Goal: Information Seeking & Learning: Check status

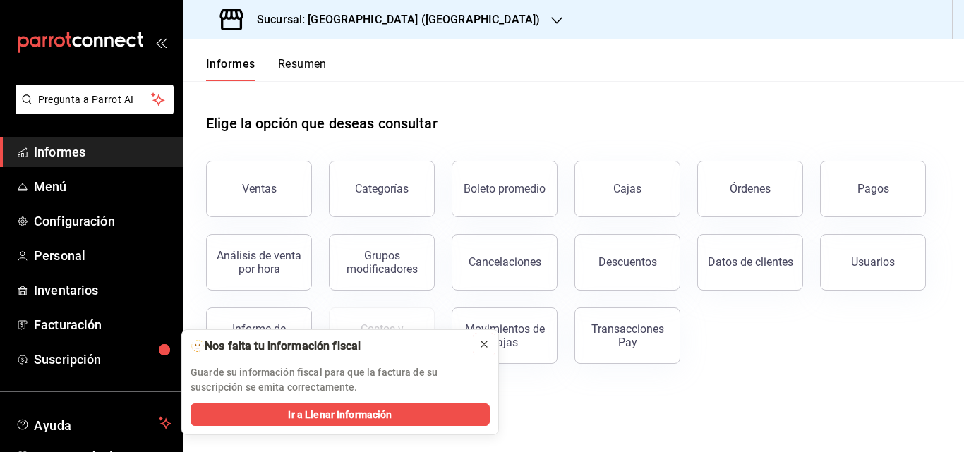
click at [484, 348] on icon at bounding box center [484, 344] width 11 height 11
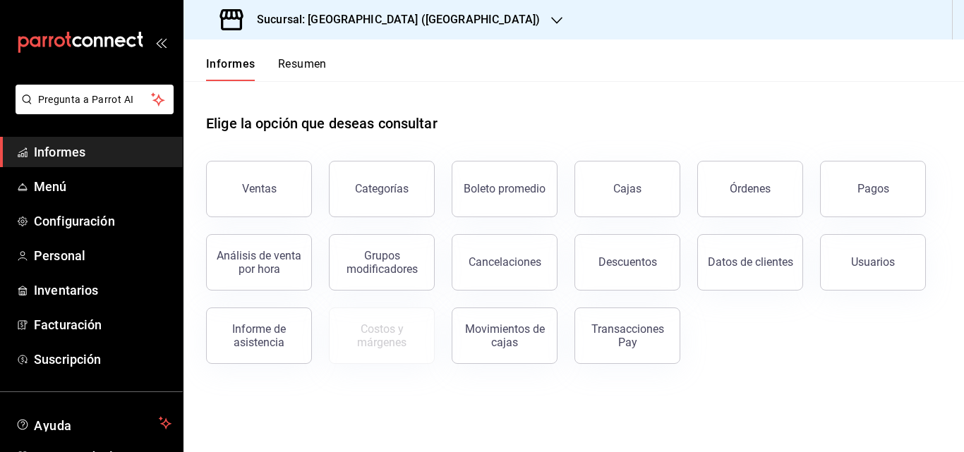
click at [116, 157] on span "Informes" at bounding box center [103, 152] width 138 height 19
click at [244, 169] on button "Ventas" at bounding box center [259, 189] width 106 height 56
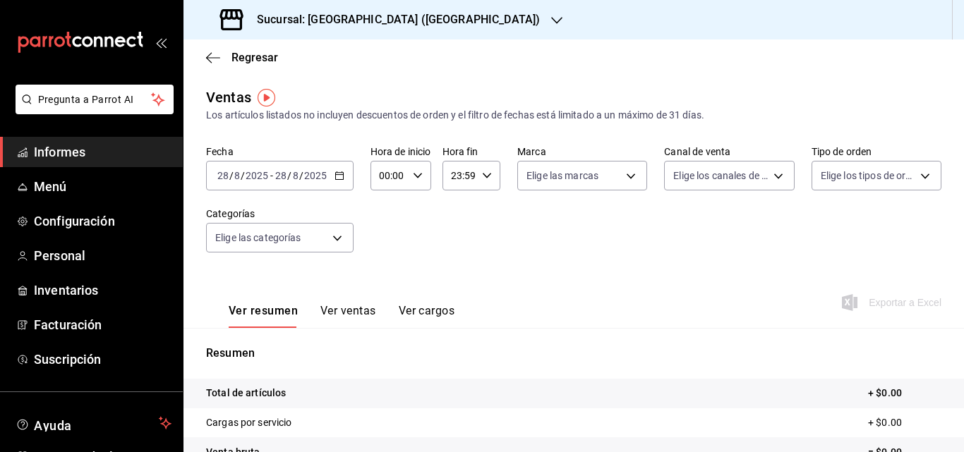
click at [343, 179] on icon "button" at bounding box center [340, 176] width 10 height 10
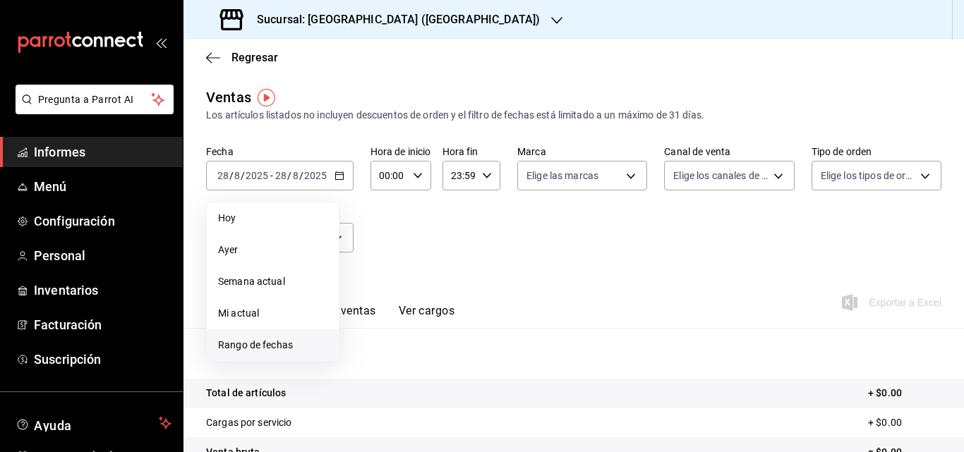
click at [271, 353] on li "Rango de fechas" at bounding box center [273, 346] width 132 height 32
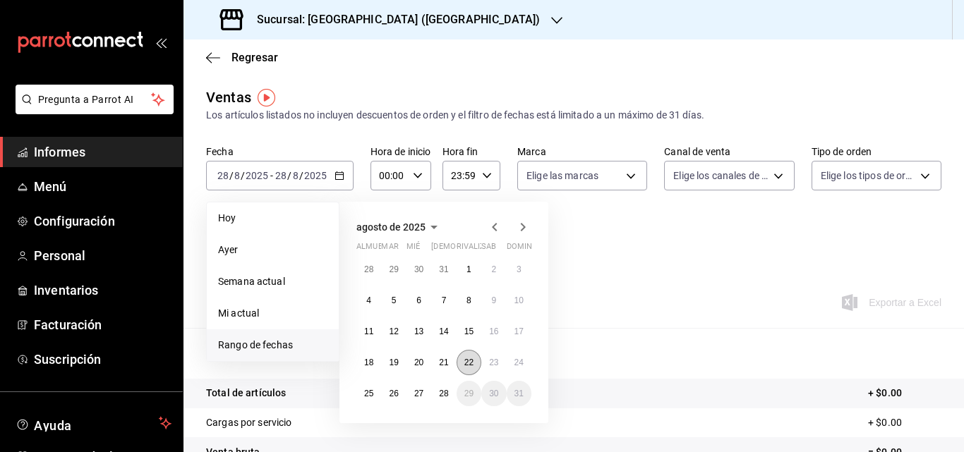
click at [479, 359] on button "22" at bounding box center [469, 362] width 25 height 25
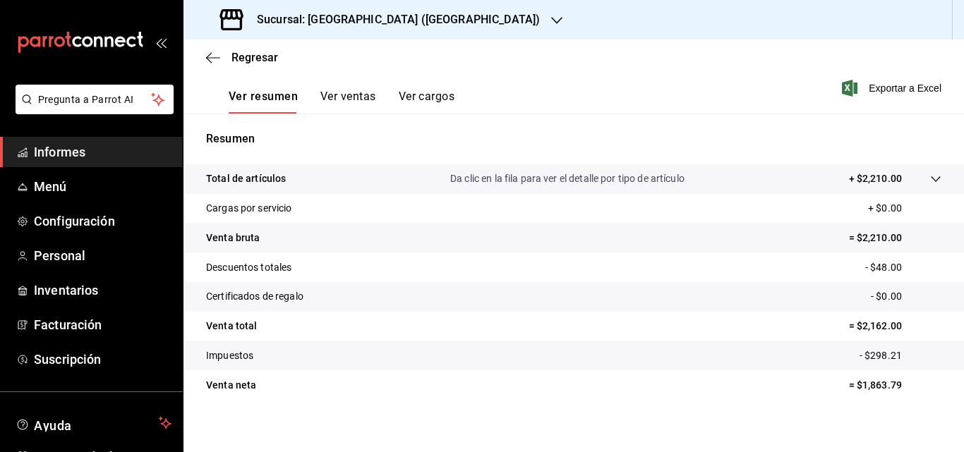
scroll to position [217, 0]
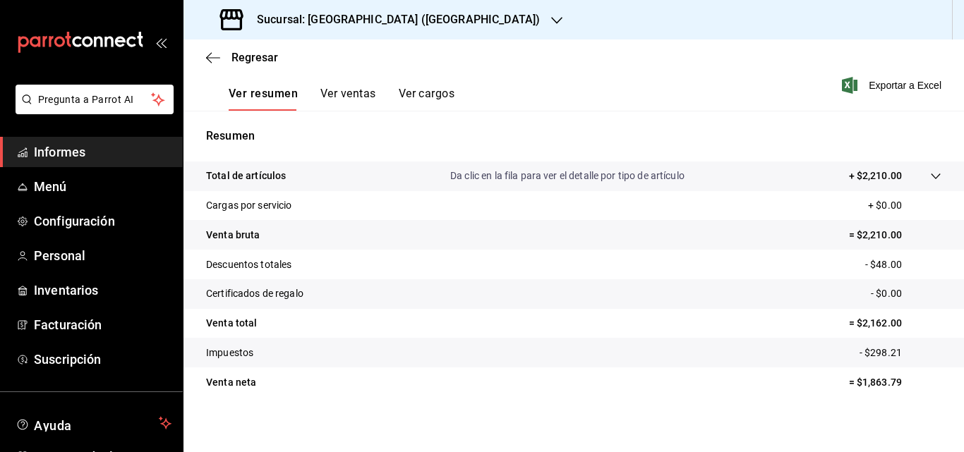
click at [99, 150] on span "Informes" at bounding box center [103, 152] width 138 height 19
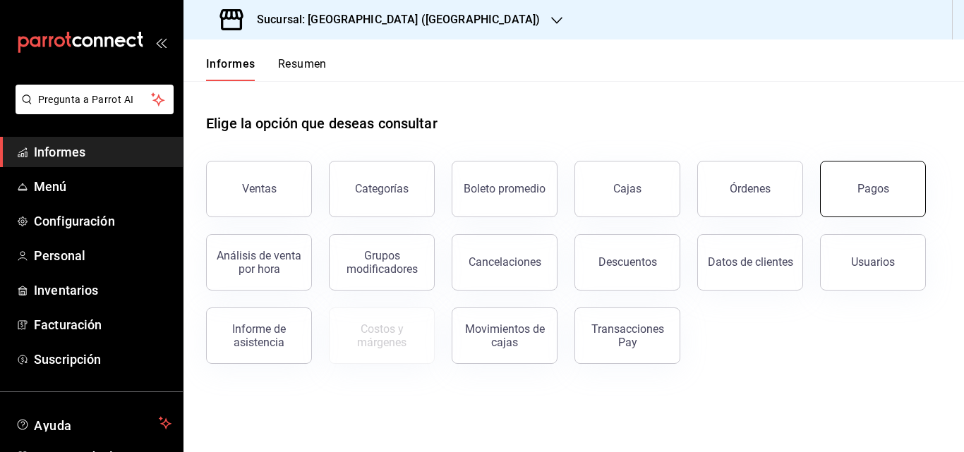
click at [855, 198] on button "Pagos" at bounding box center [873, 189] width 106 height 56
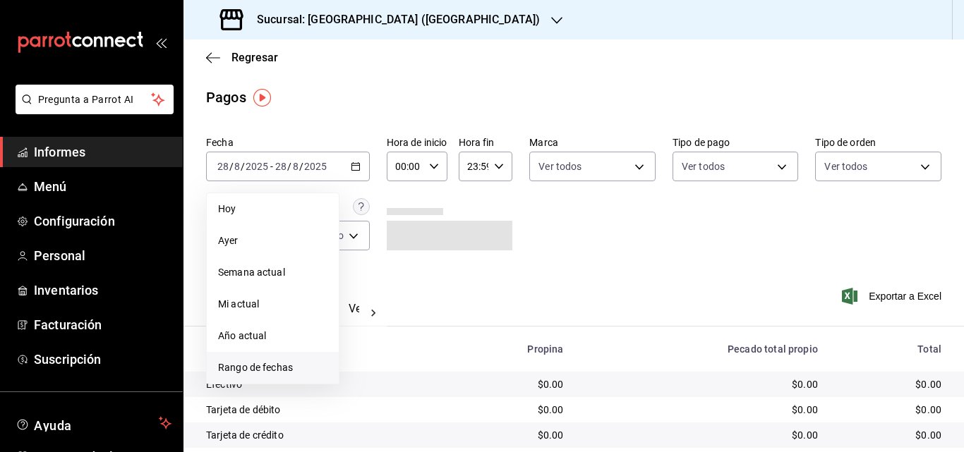
click at [260, 364] on font "Rango de fechas" at bounding box center [255, 367] width 75 height 11
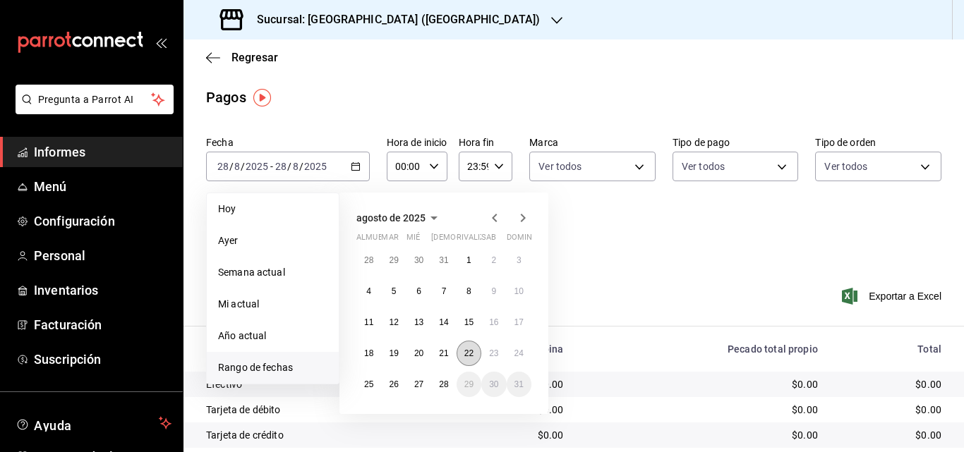
click at [469, 356] on font "22" at bounding box center [468, 354] width 9 height 10
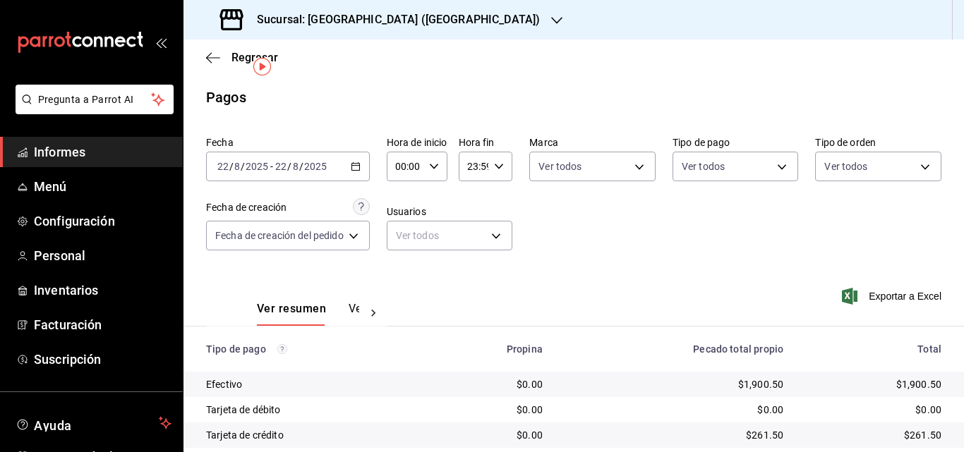
scroll to position [121, 0]
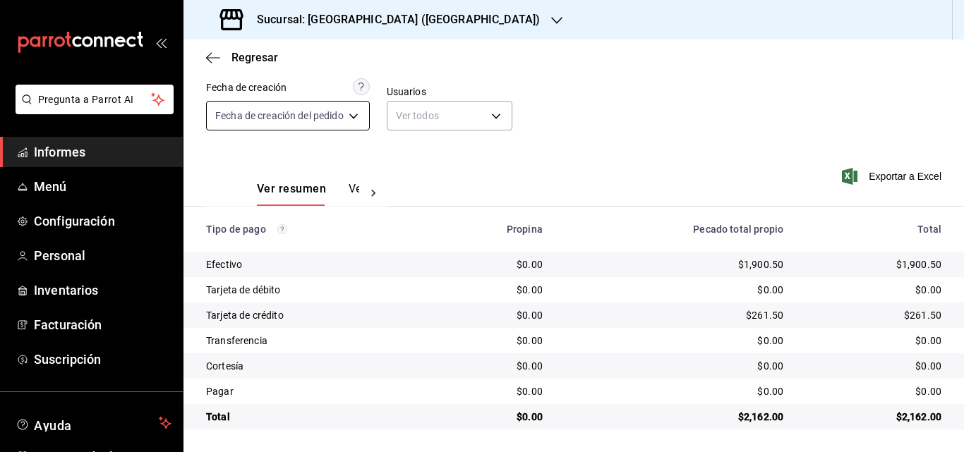
click at [359, 120] on body "Pregunta a Parrot AI Informes Menú Configuración Personal Inventarios Facturaci…" at bounding box center [482, 226] width 964 height 452
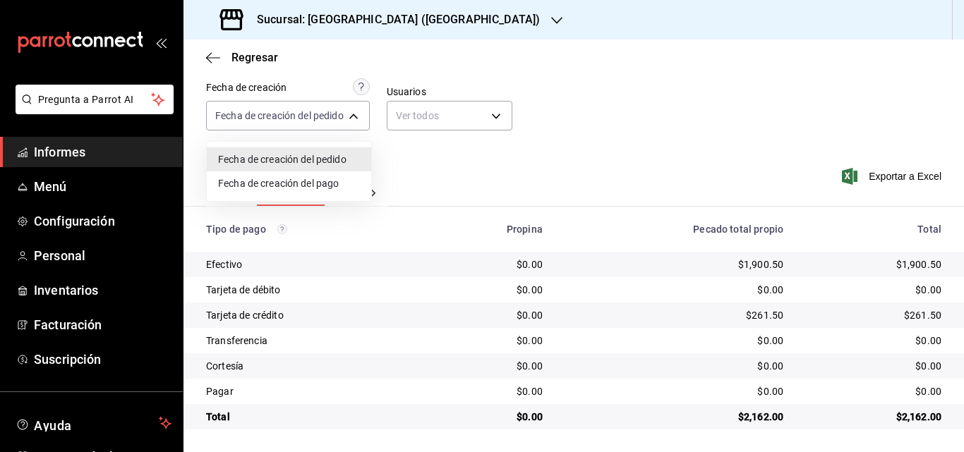
click at [440, 171] on div at bounding box center [482, 226] width 964 height 452
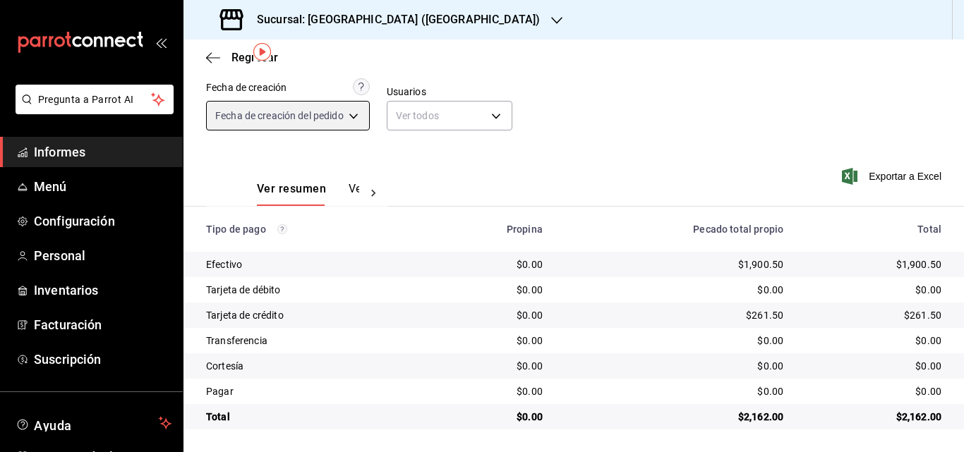
scroll to position [0, 0]
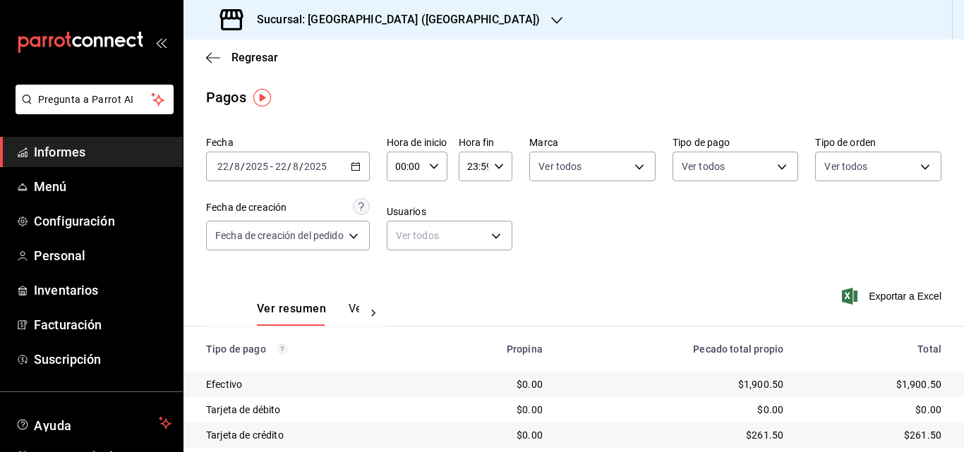
click at [356, 162] on icon "button" at bounding box center [356, 167] width 10 height 10
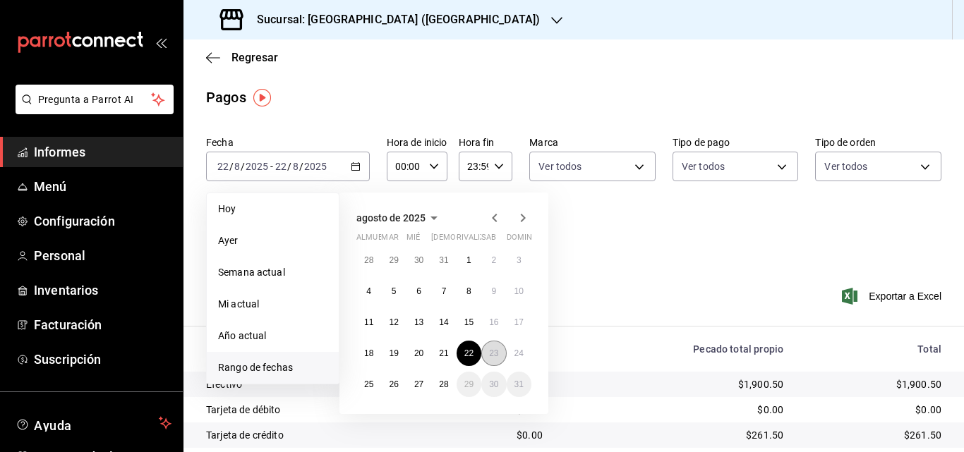
click at [498, 354] on font "23" at bounding box center [493, 354] width 9 height 10
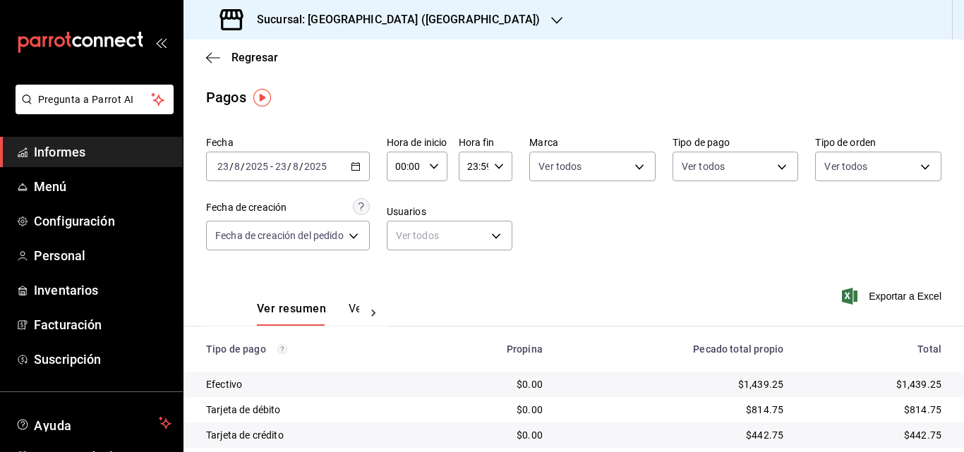
click at [667, 257] on div "Fecha [DATE] [DATE] - [DATE] [DATE] Hora de inicio 00:00 Hora de inicio Hora fi…" at bounding box center [573, 199] width 735 height 137
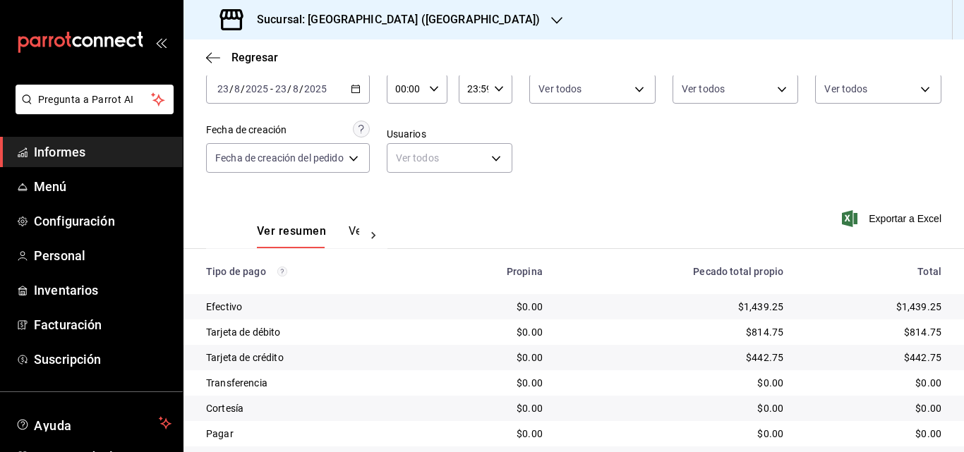
scroll to position [78, 0]
click at [94, 144] on span "Informes" at bounding box center [103, 152] width 138 height 19
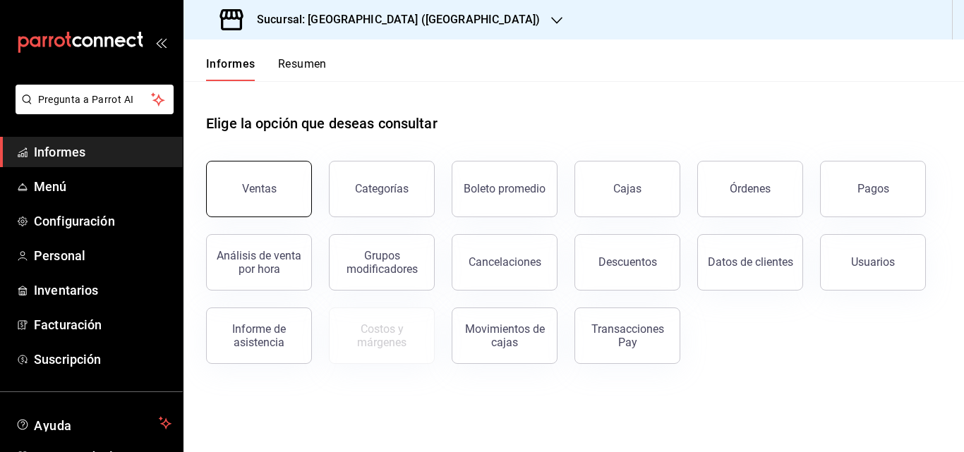
click at [268, 187] on font "Ventas" at bounding box center [259, 188] width 35 height 13
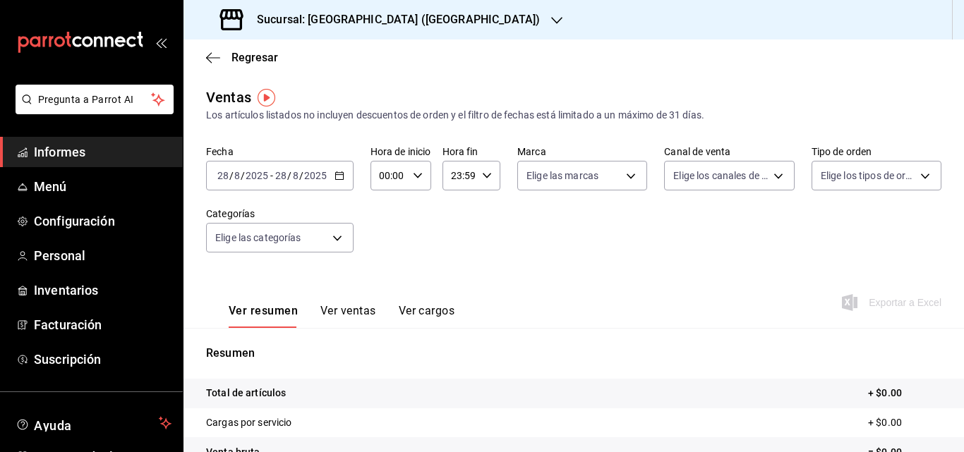
click at [334, 164] on div "[DATE] [DATE] - [DATE] [DATE]" at bounding box center [280, 176] width 148 height 30
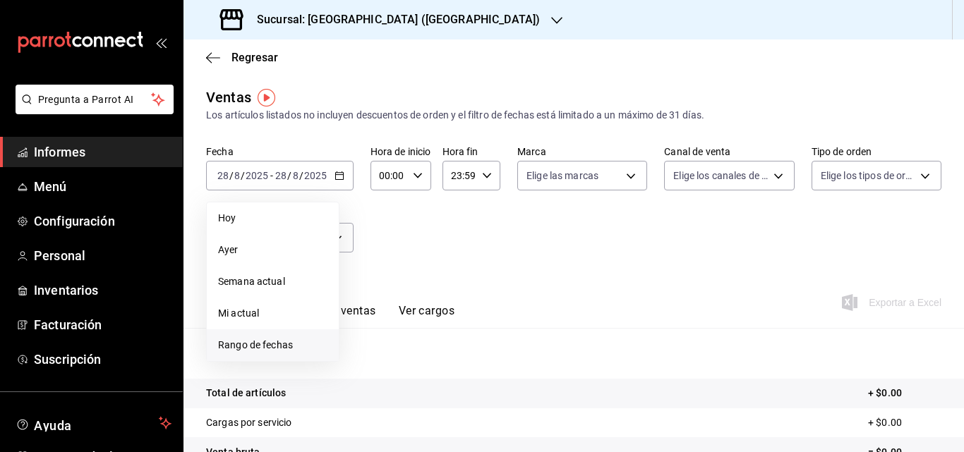
click at [259, 338] on span "Rango de fechas" at bounding box center [272, 345] width 109 height 15
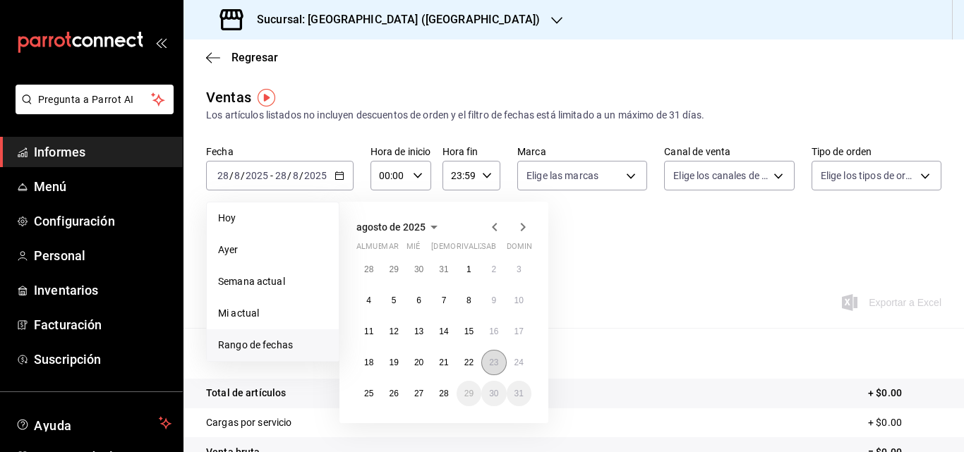
click at [488, 360] on button "23" at bounding box center [493, 362] width 25 height 25
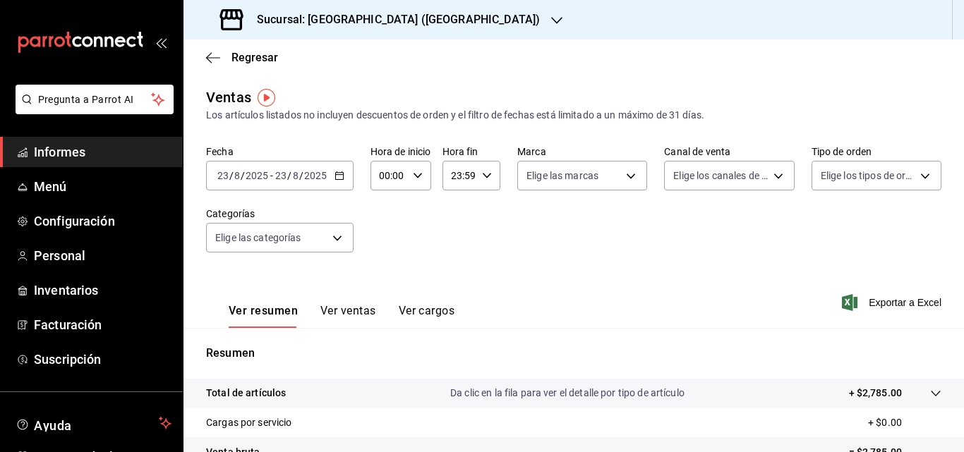
click at [340, 174] on icon "button" at bounding box center [340, 176] width 10 height 10
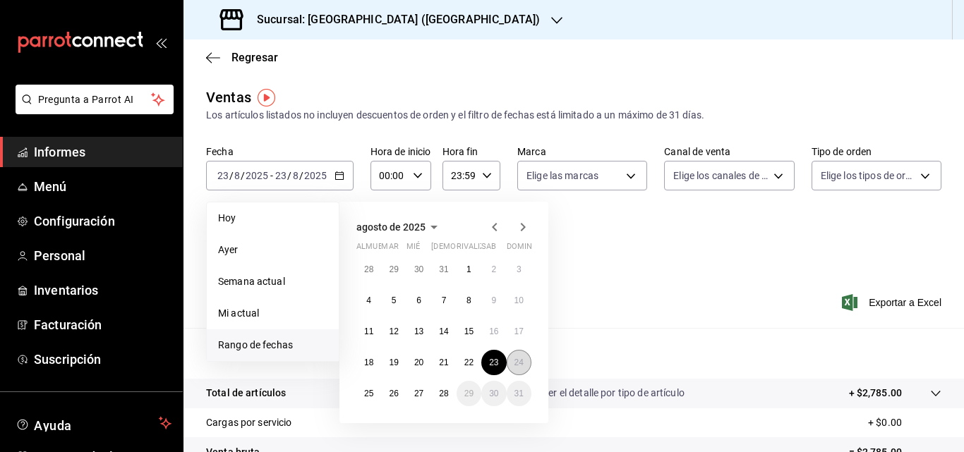
click at [521, 365] on font "24" at bounding box center [519, 363] width 9 height 10
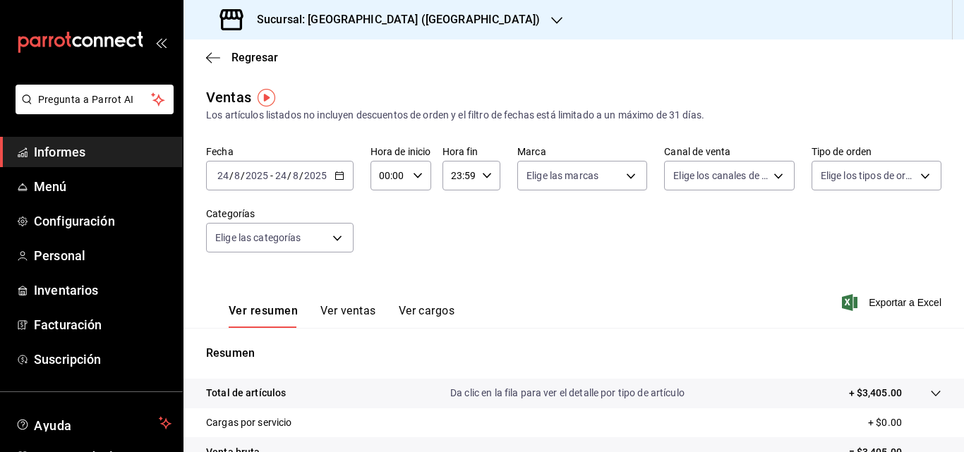
click at [81, 157] on font "Informes" at bounding box center [60, 152] width 52 height 15
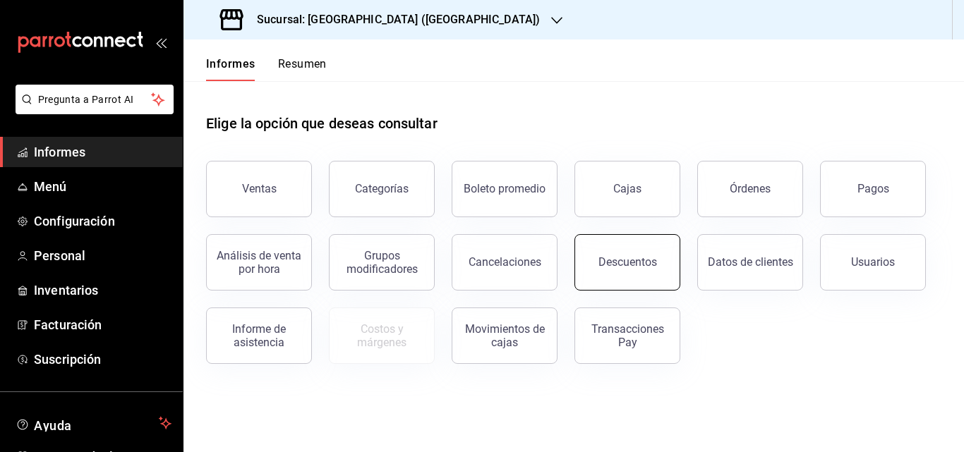
click at [632, 284] on button "Descuentos" at bounding box center [628, 262] width 106 height 56
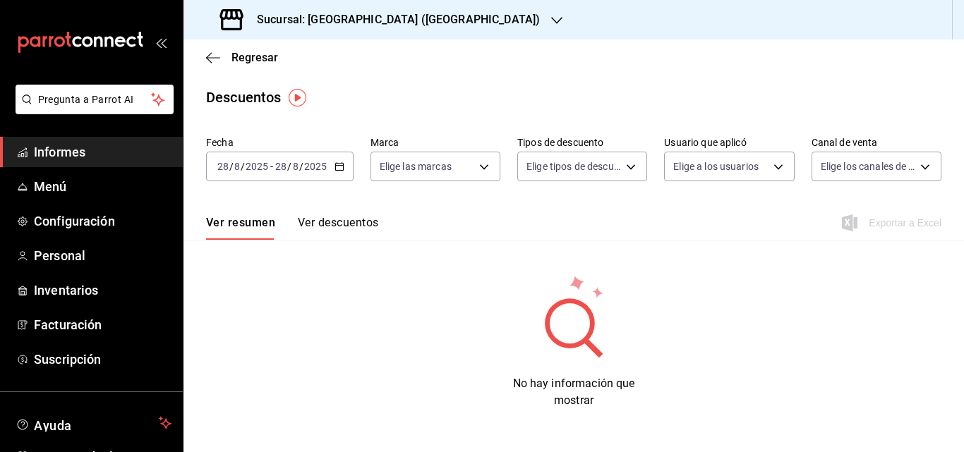
click at [335, 173] on div "[DATE] [DATE] - [DATE] [DATE]" at bounding box center [280, 167] width 148 height 30
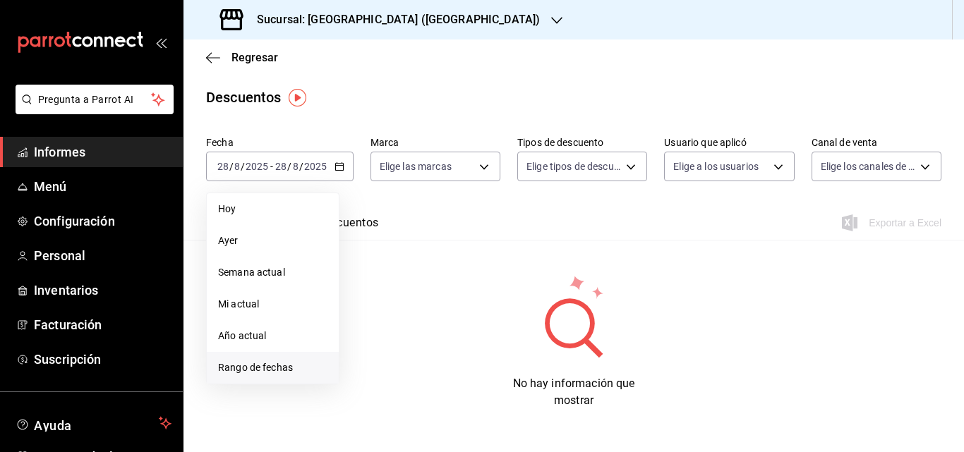
click at [266, 369] on font "Rango de fechas" at bounding box center [255, 367] width 75 height 11
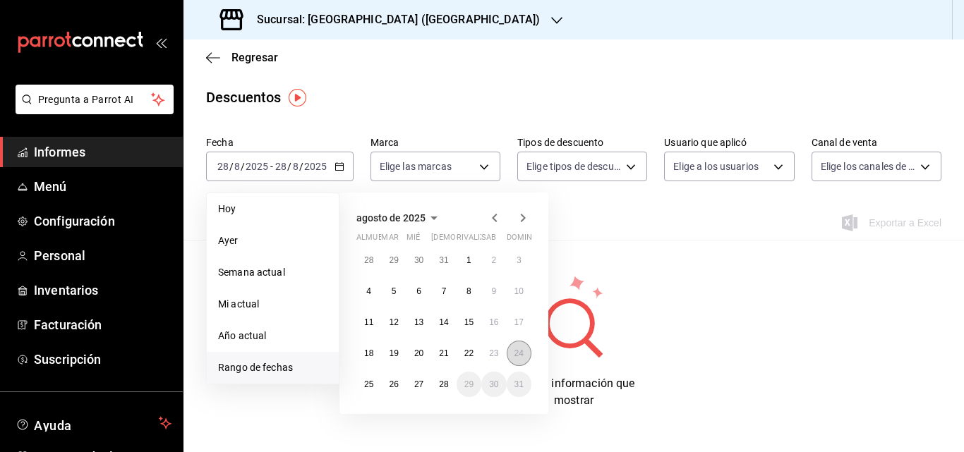
click at [515, 356] on font "24" at bounding box center [519, 354] width 9 height 10
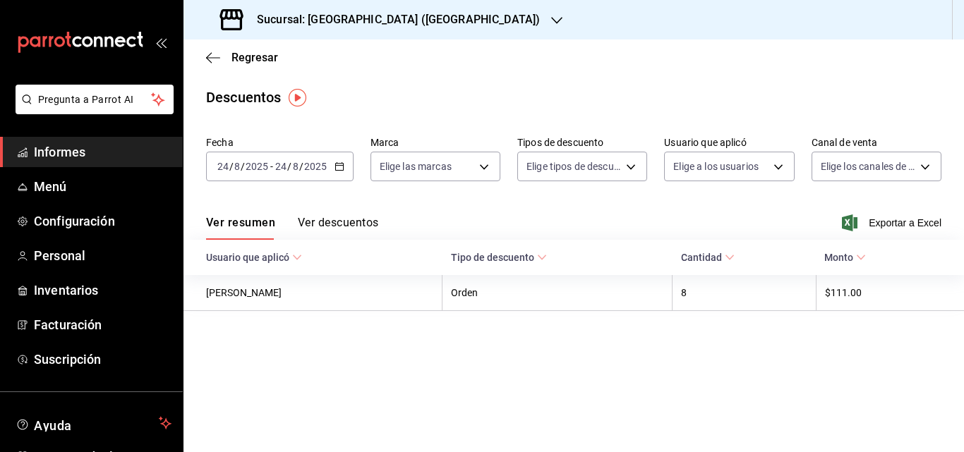
click at [351, 227] on font "Ver descuentos" at bounding box center [338, 222] width 80 height 13
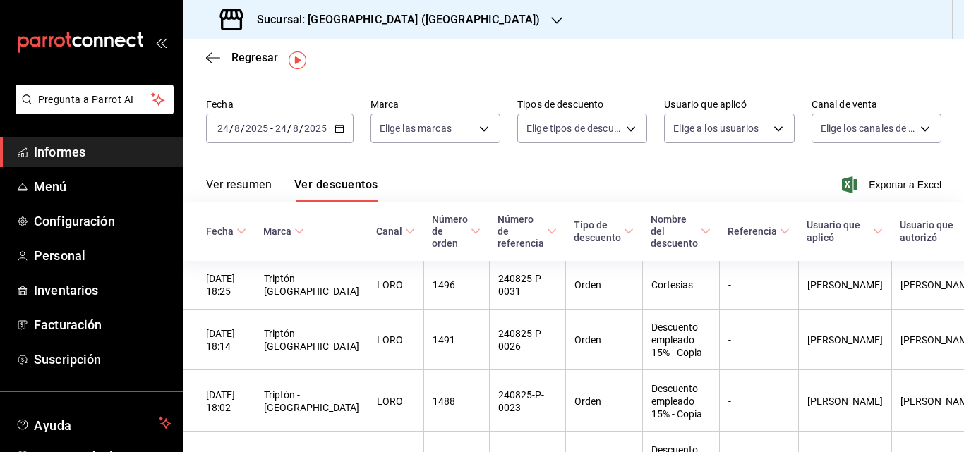
scroll to position [37, 0]
click at [236, 177] on div "Ver resumen Ver descuentos Exportar a Excel" at bounding box center [574, 182] width 781 height 42
click at [236, 182] on font "Ver resumen" at bounding box center [239, 185] width 66 height 13
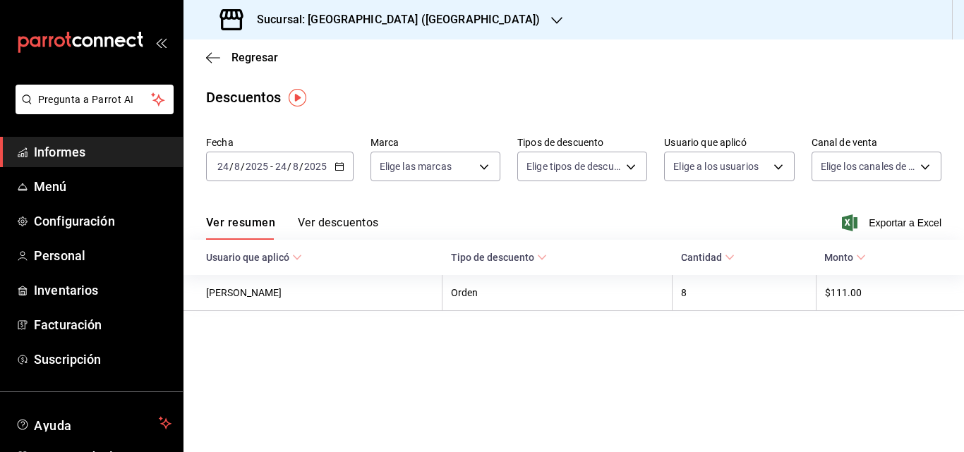
click at [89, 142] on link "Informes" at bounding box center [91, 152] width 183 height 30
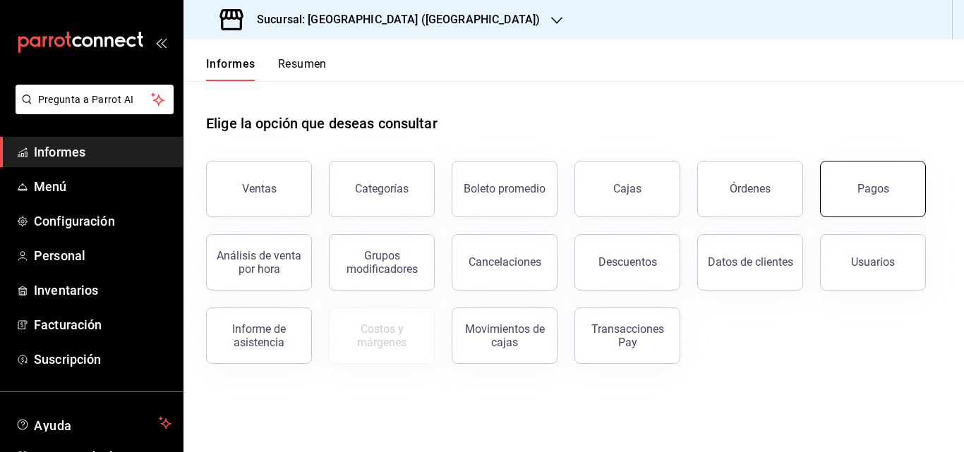
click at [884, 214] on button "Pagos" at bounding box center [873, 189] width 106 height 56
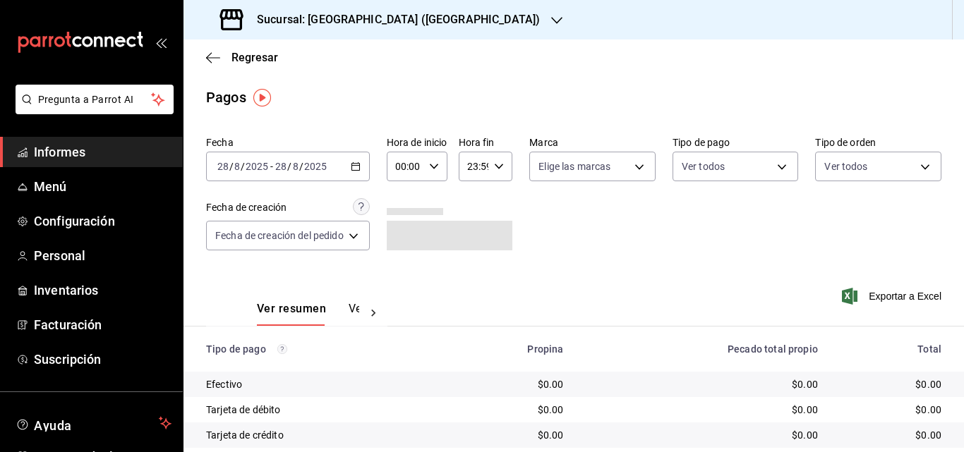
click at [359, 169] on icon "button" at bounding box center [356, 167] width 10 height 10
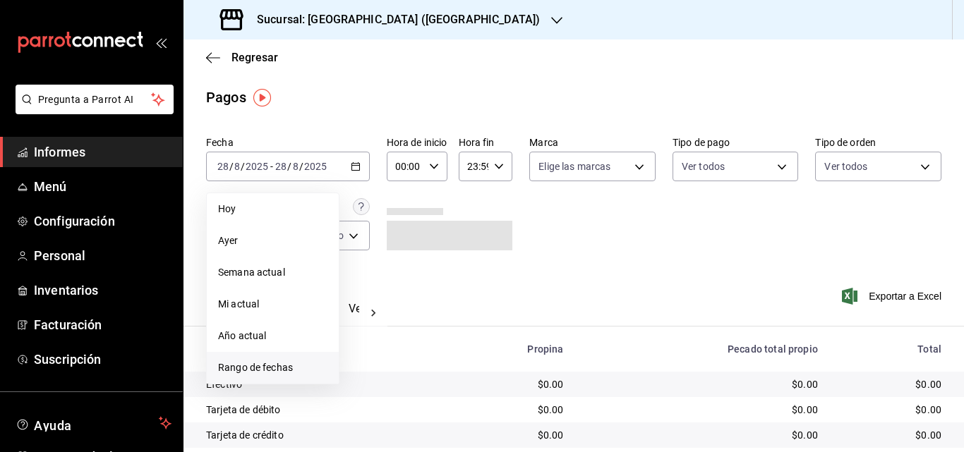
click at [272, 368] on font "Rango de fechas" at bounding box center [255, 367] width 75 height 11
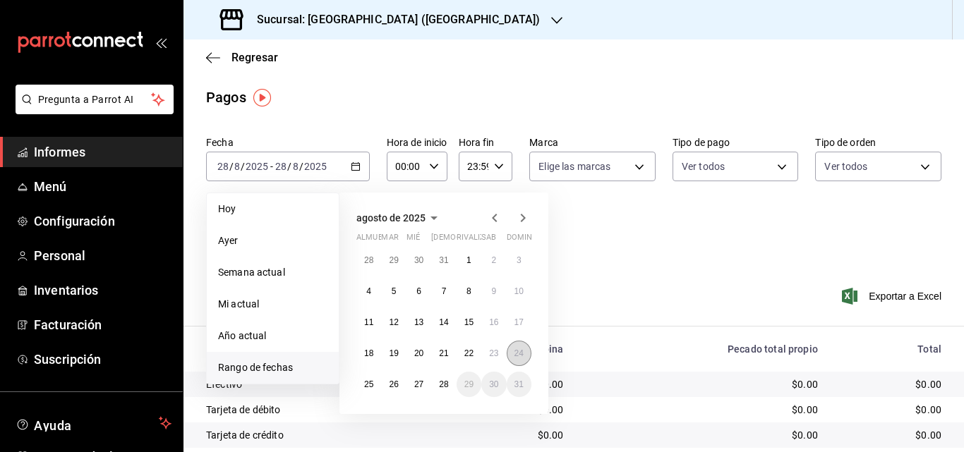
click at [518, 352] on font "24" at bounding box center [519, 354] width 9 height 10
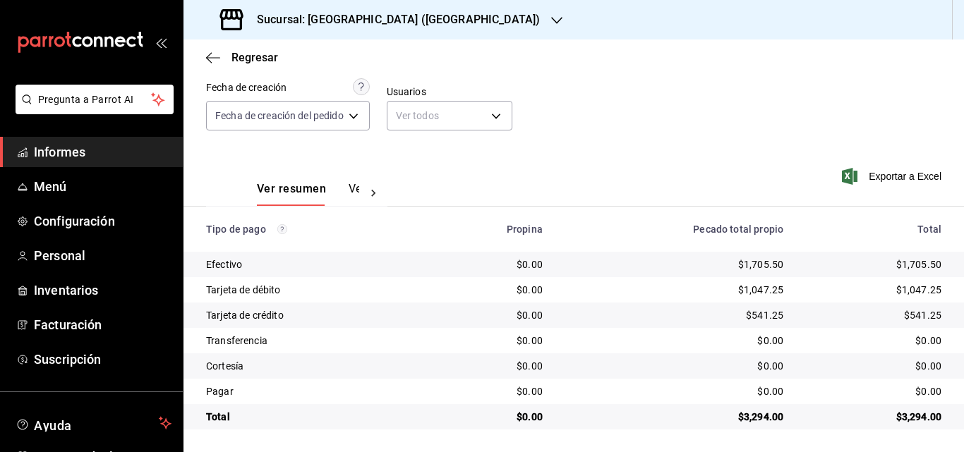
scroll to position [121, 0]
click at [363, 116] on body "Pregunta a Parrot AI Informes Menú Configuración Personal Inventarios Facturaci…" at bounding box center [482, 226] width 964 height 452
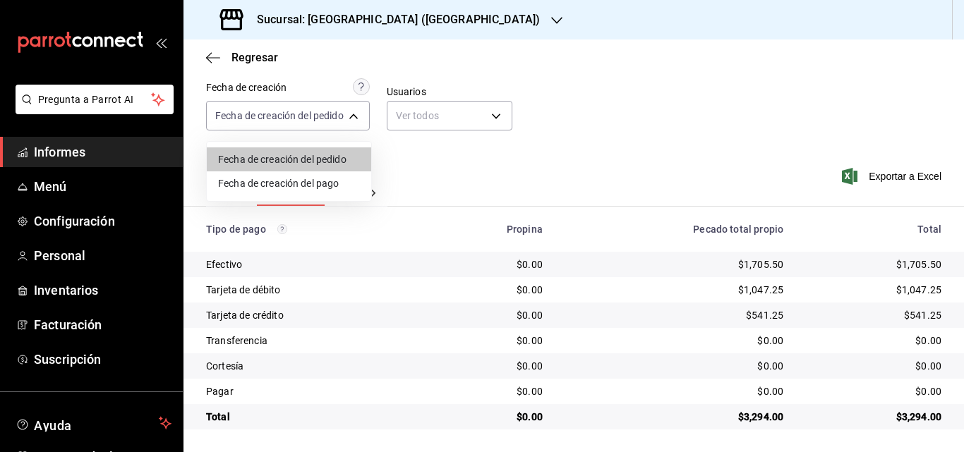
click at [546, 61] on div at bounding box center [482, 226] width 964 height 452
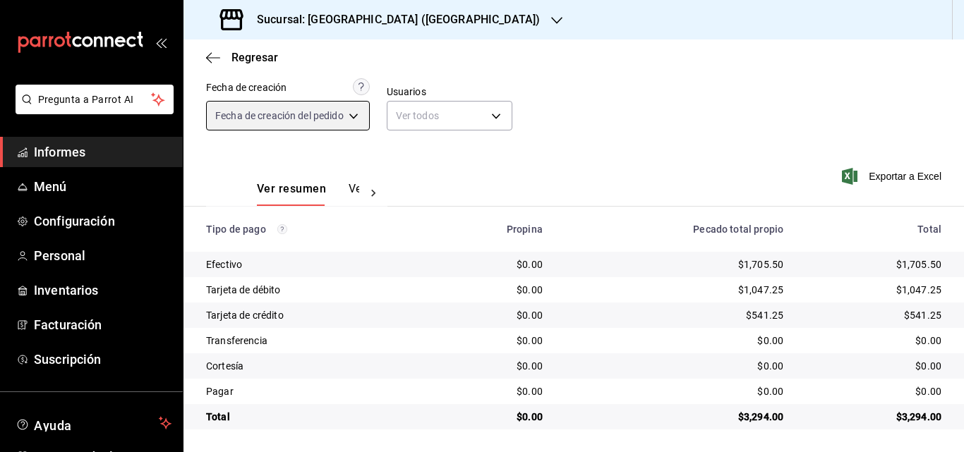
scroll to position [0, 0]
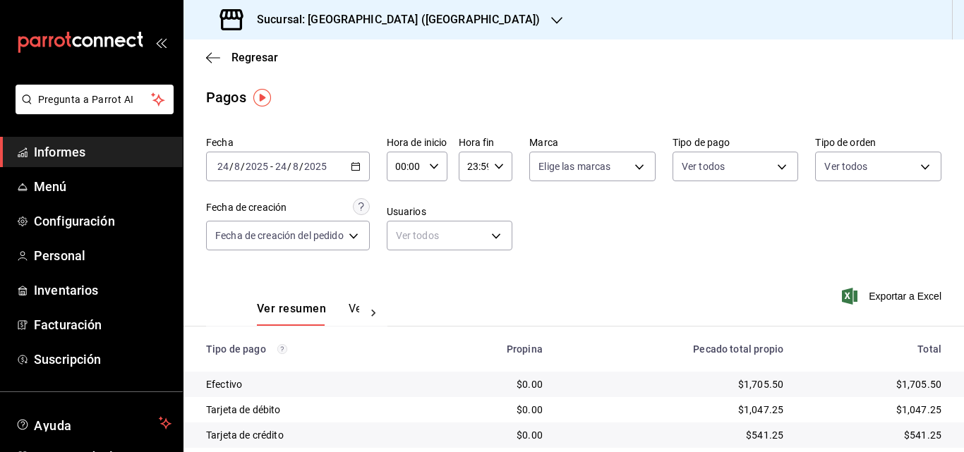
click at [359, 175] on div "[DATE] [DATE] - [DATE] [DATE]" at bounding box center [288, 167] width 164 height 30
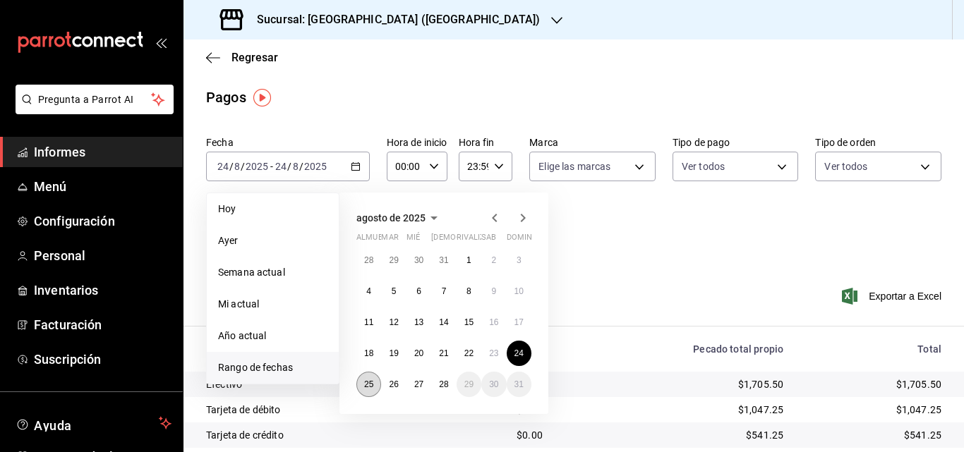
click at [369, 386] on font "25" at bounding box center [368, 385] width 9 height 10
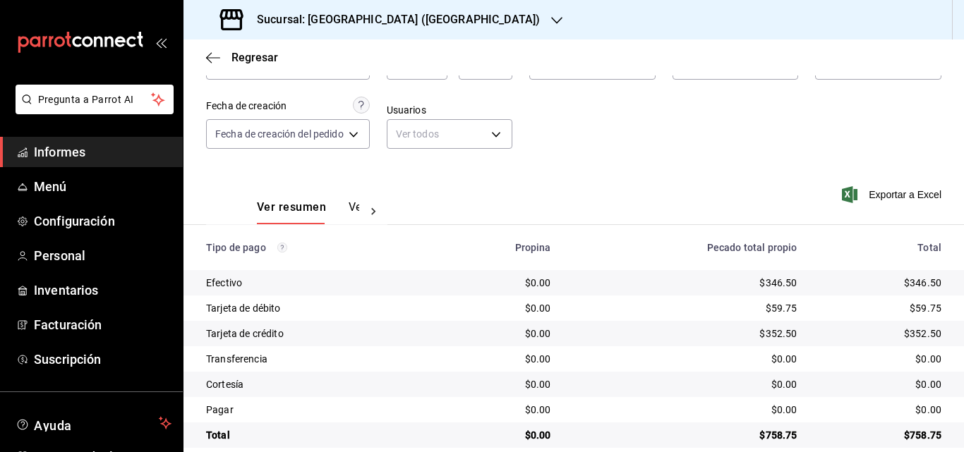
scroll to position [102, 0]
click at [253, 218] on div "Ver resumen Ver pagos" at bounding box center [296, 203] width 181 height 42
click at [102, 162] on link "Informes" at bounding box center [91, 152] width 183 height 30
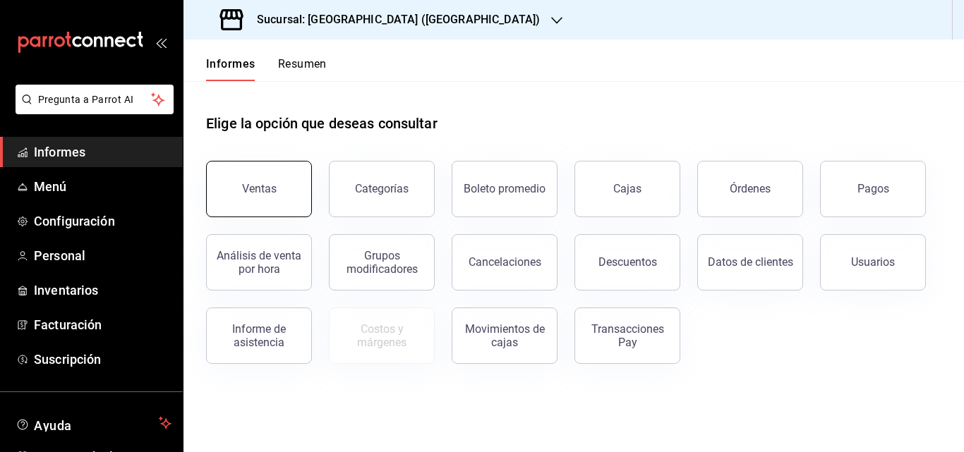
click at [235, 181] on button "Ventas" at bounding box center [259, 189] width 106 height 56
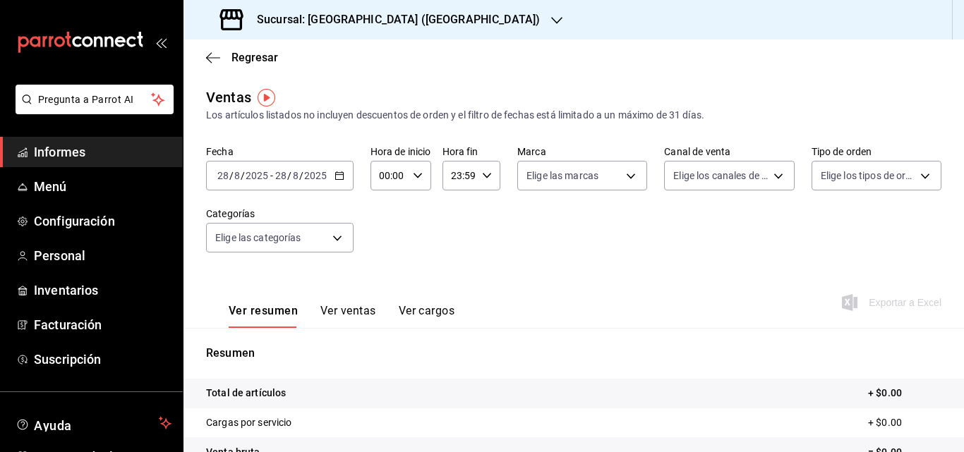
click at [338, 181] on div "[DATE] [DATE] - [DATE] [DATE]" at bounding box center [280, 176] width 148 height 30
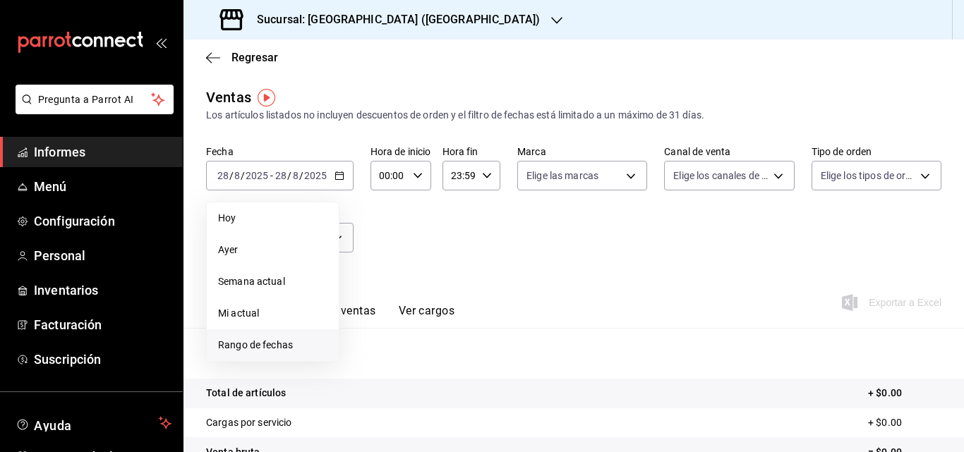
click at [281, 349] on font "Rango de fechas" at bounding box center [255, 345] width 75 height 11
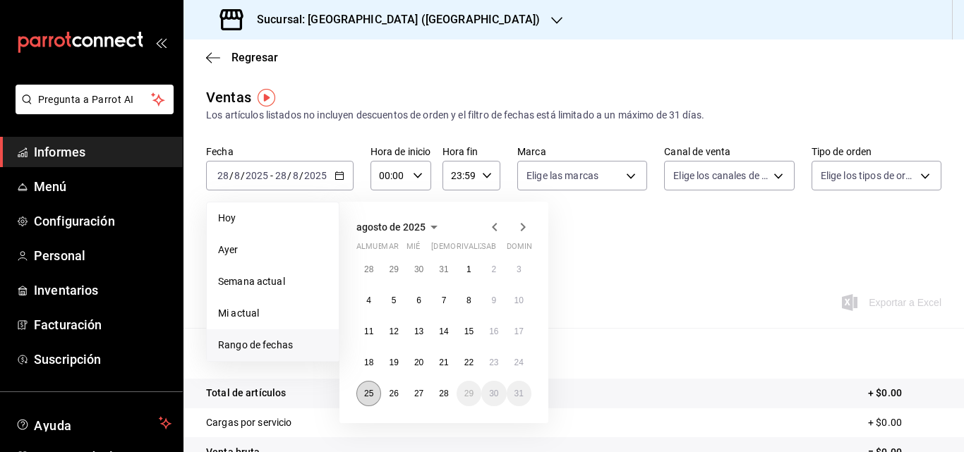
click at [368, 400] on button "25" at bounding box center [368, 393] width 25 height 25
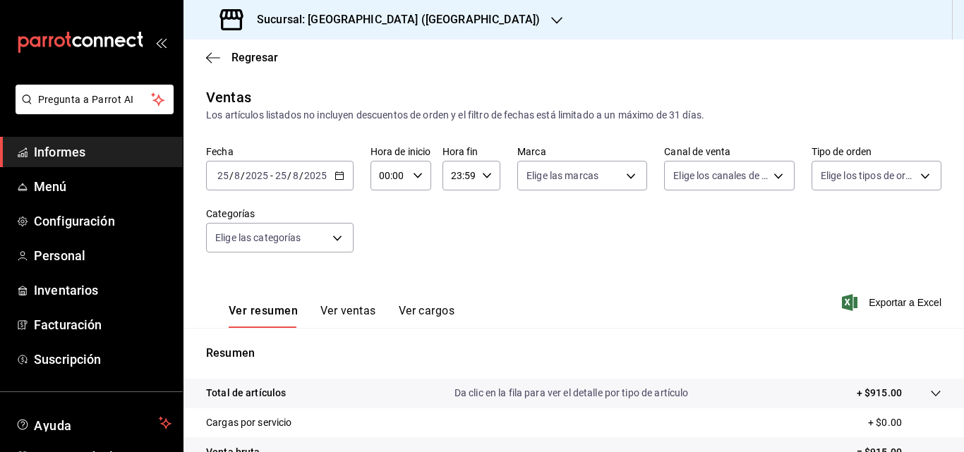
scroll to position [224, 0]
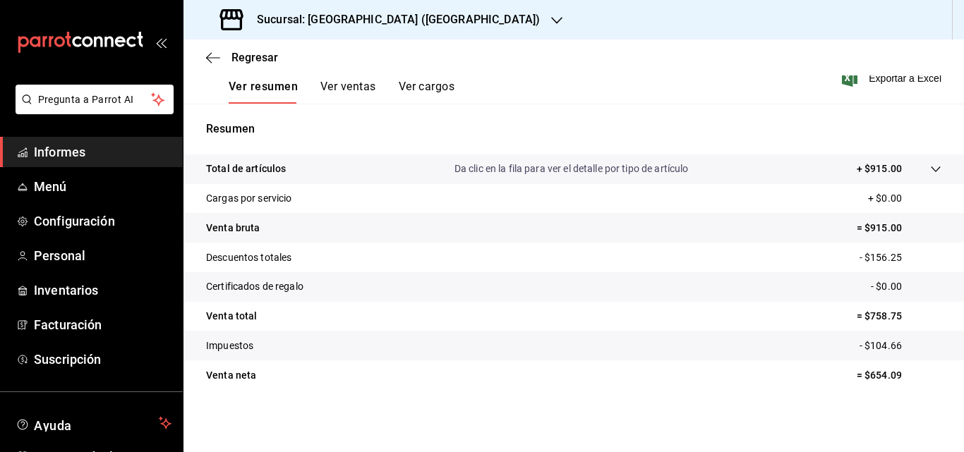
click at [117, 164] on link "Informes" at bounding box center [91, 152] width 183 height 30
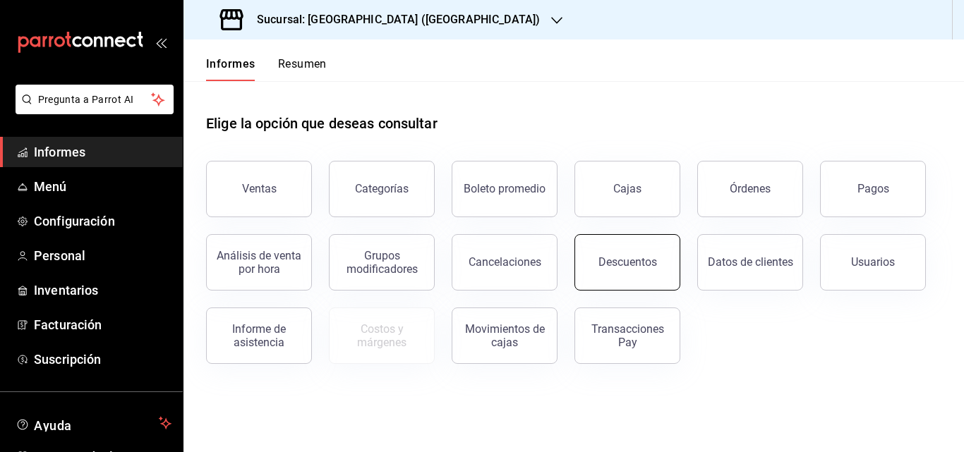
click at [627, 263] on font "Descuentos" at bounding box center [628, 262] width 59 height 13
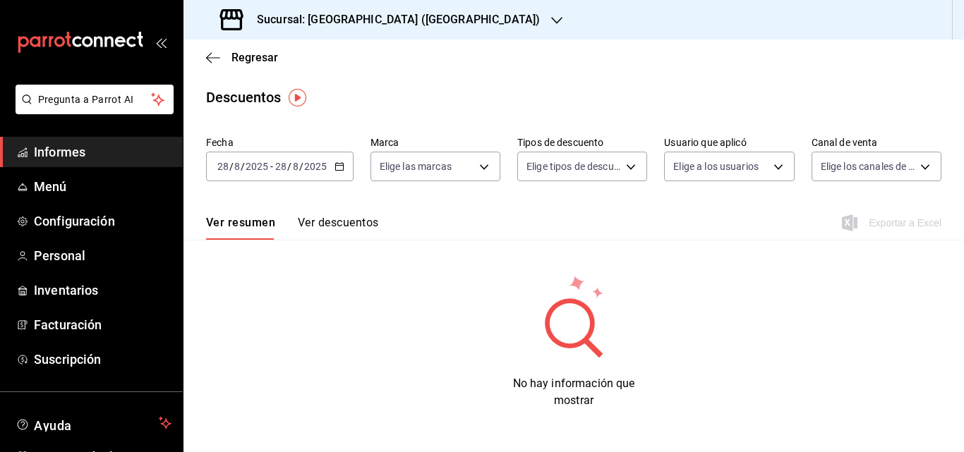
click at [336, 169] on icon "button" at bounding box center [340, 167] width 10 height 10
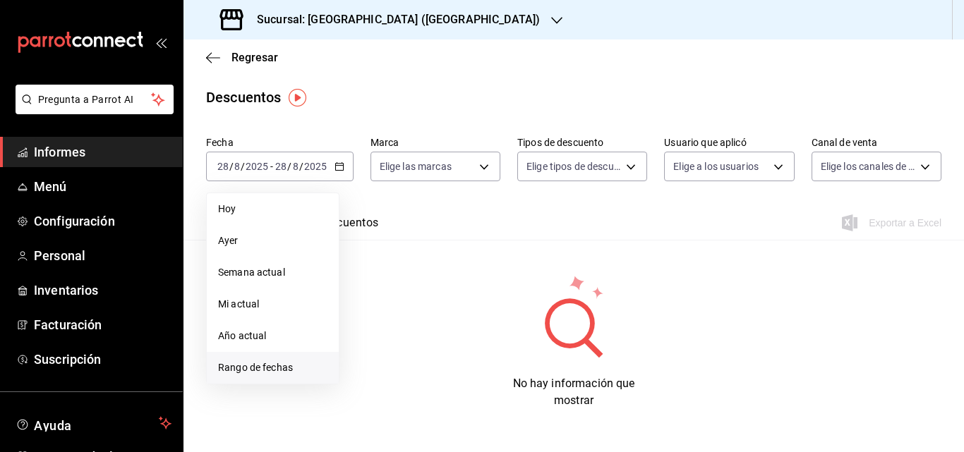
click at [255, 368] on font "Rango de fechas" at bounding box center [255, 367] width 75 height 11
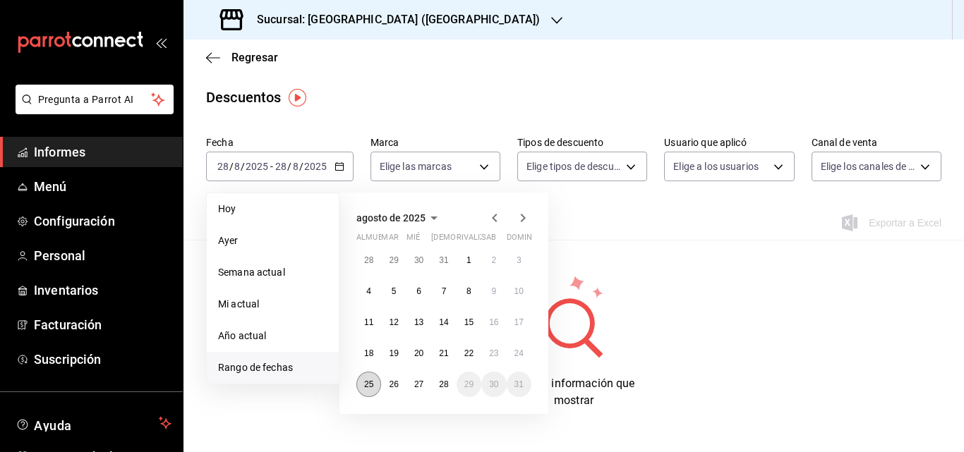
click at [377, 383] on button "25" at bounding box center [368, 384] width 25 height 25
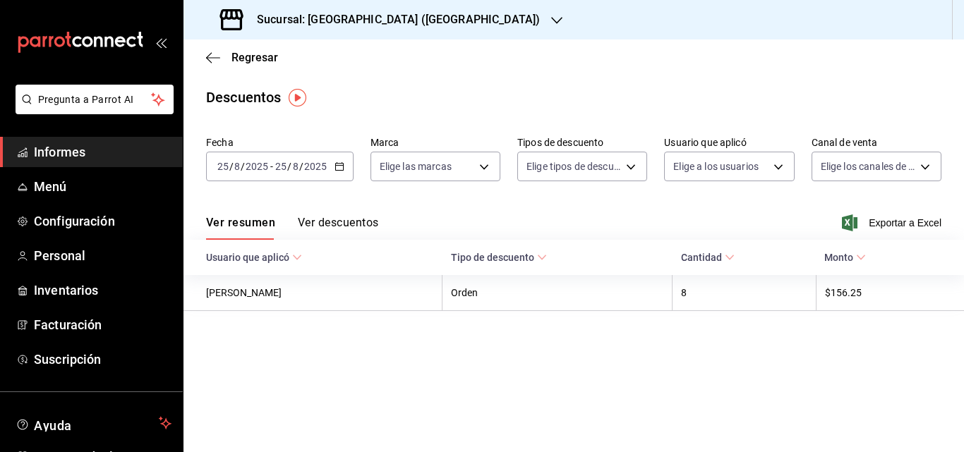
click at [338, 229] on font "Ver descuentos" at bounding box center [338, 222] width 80 height 15
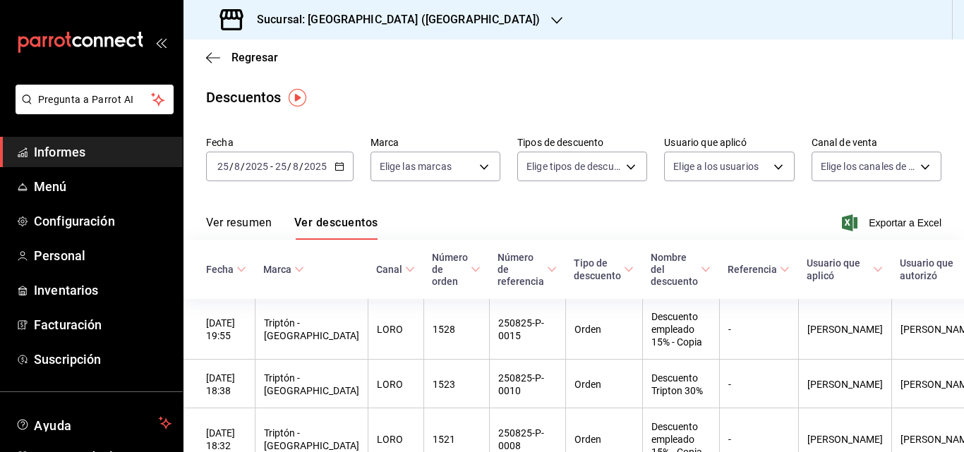
click at [238, 234] on button "Ver resumen" at bounding box center [239, 227] width 66 height 25
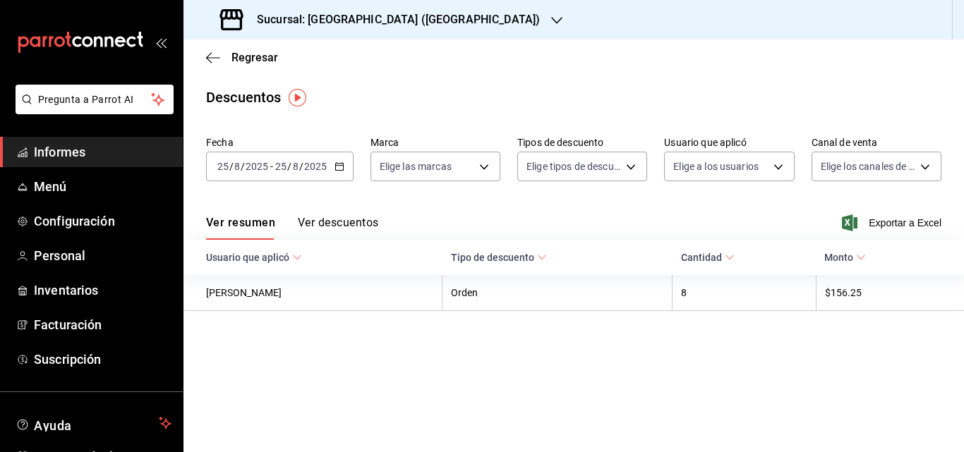
click at [56, 155] on font "Informes" at bounding box center [60, 152] width 52 height 15
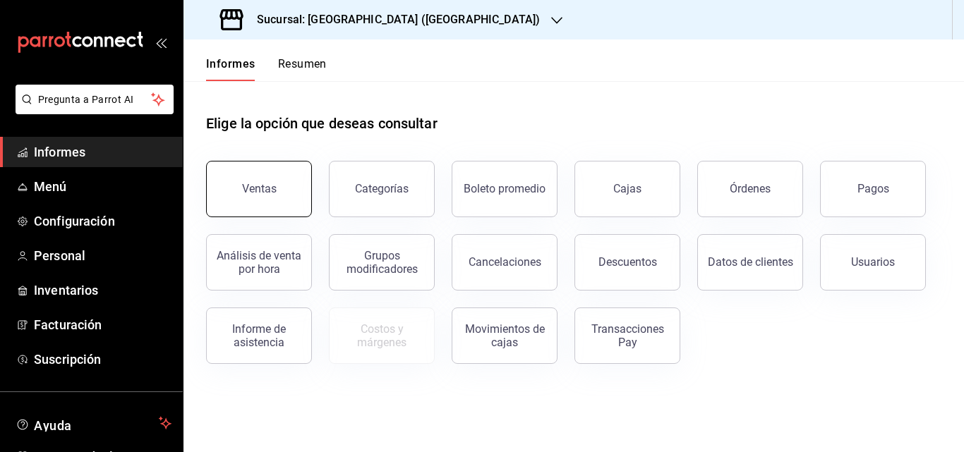
click at [233, 196] on button "Ventas" at bounding box center [259, 189] width 106 height 56
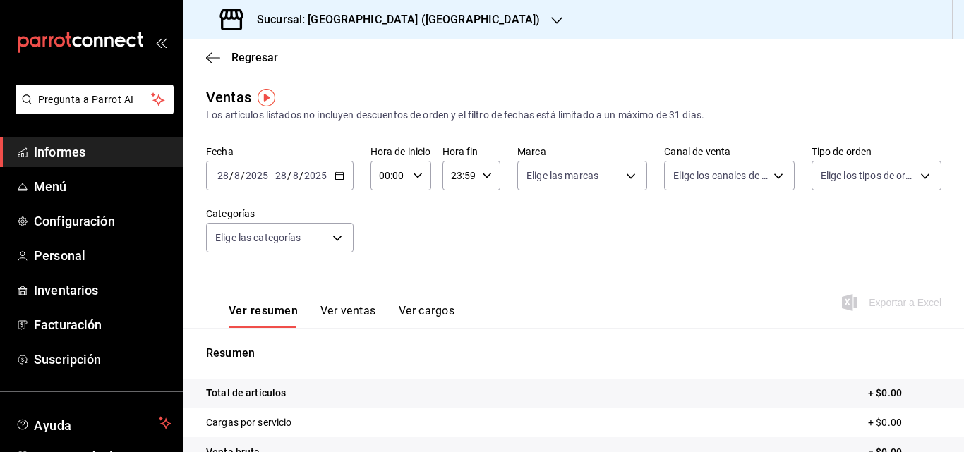
click at [142, 155] on span "Informes" at bounding box center [103, 152] width 138 height 19
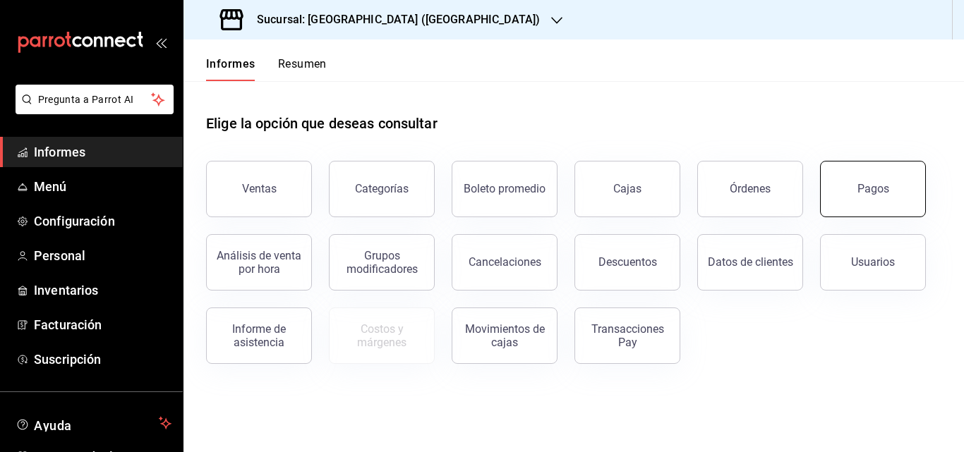
click at [849, 196] on button "Pagos" at bounding box center [873, 189] width 106 height 56
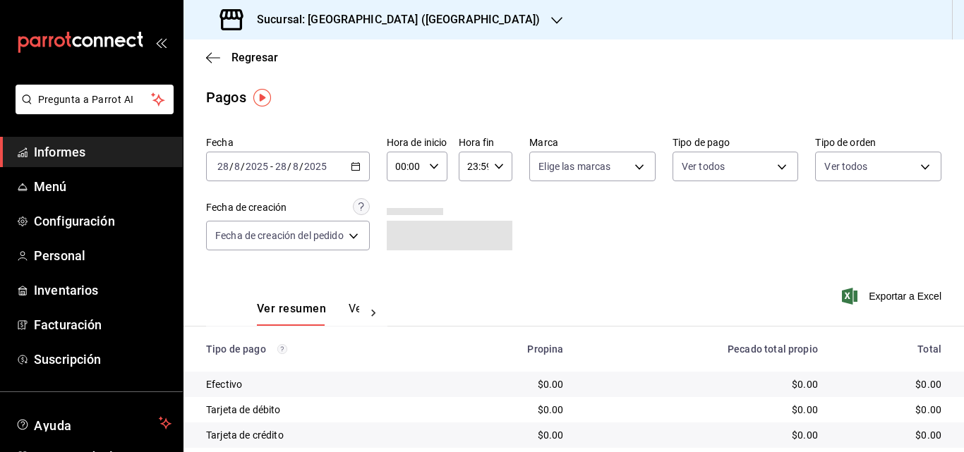
click at [360, 165] on \(Stroke\) "button" at bounding box center [356, 167] width 8 height 8
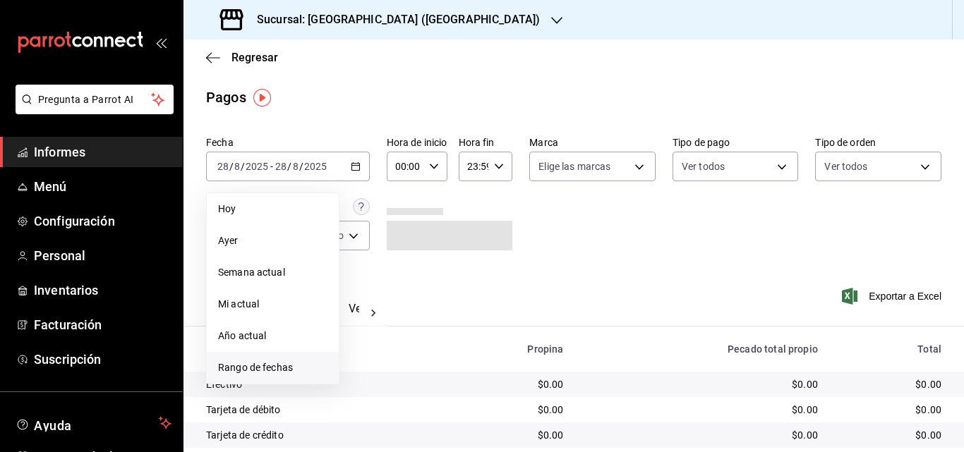
click at [244, 373] on font "Rango de fechas" at bounding box center [255, 367] width 75 height 11
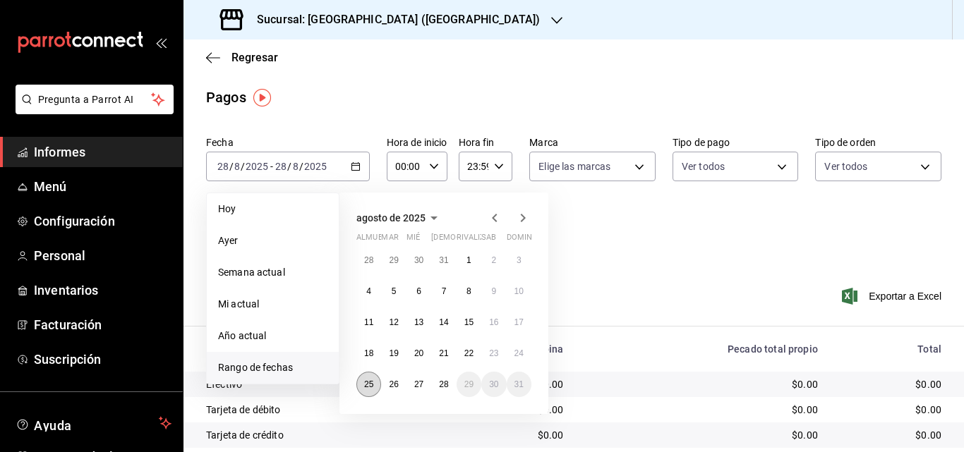
click at [369, 388] on font "25" at bounding box center [368, 385] width 9 height 10
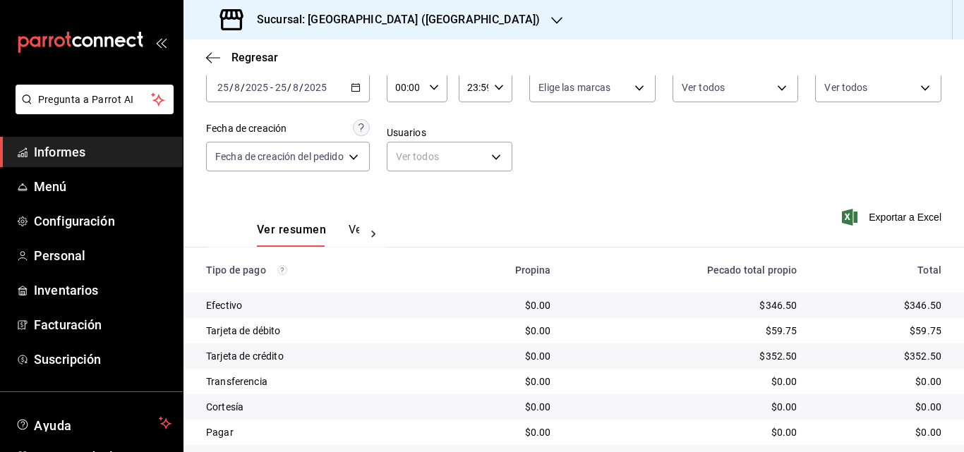
scroll to position [80, 0]
